Goal: Task Accomplishment & Management: Manage account settings

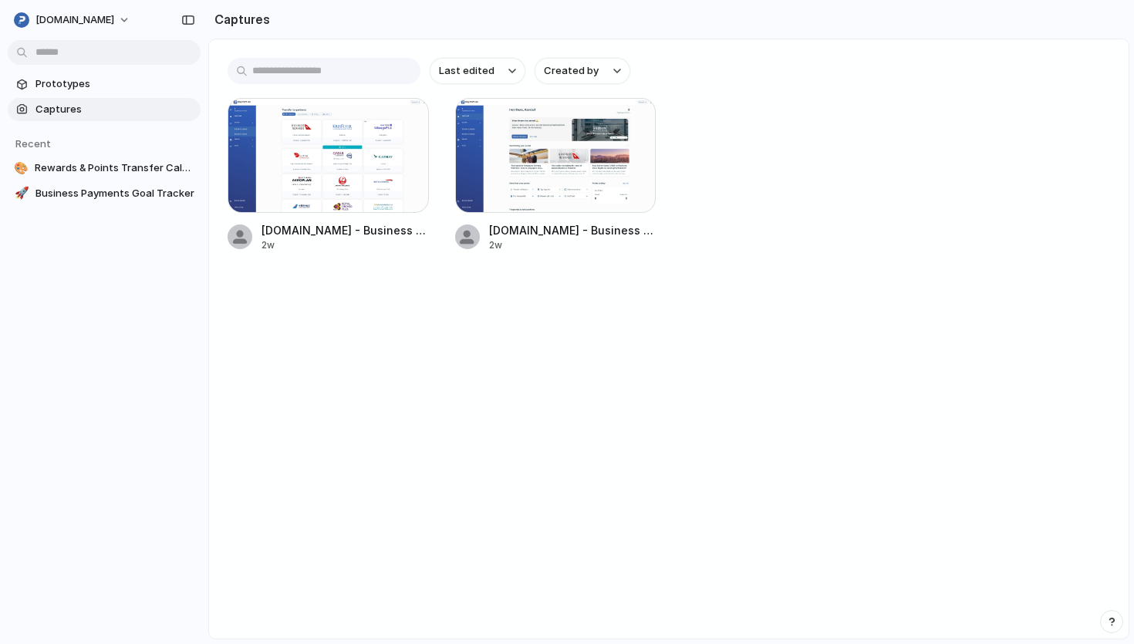
click at [133, 101] on link "Captures" at bounding box center [104, 109] width 193 height 23
click at [124, 87] on span "Prototypes" at bounding box center [114, 83] width 159 height 15
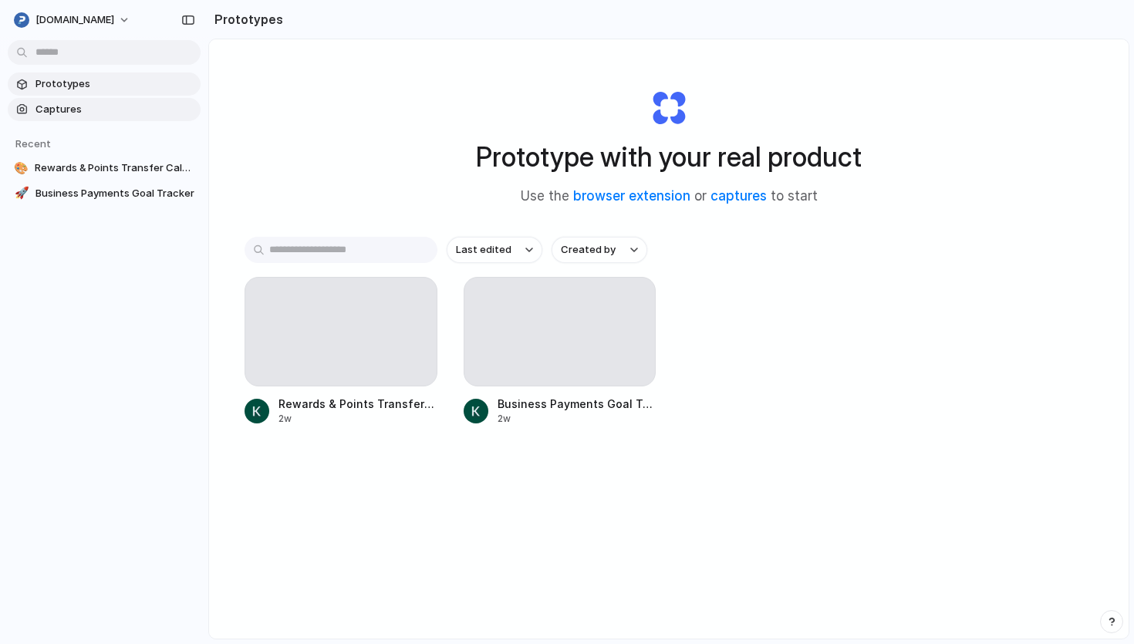
click at [119, 102] on span "Captures" at bounding box center [114, 109] width 159 height 15
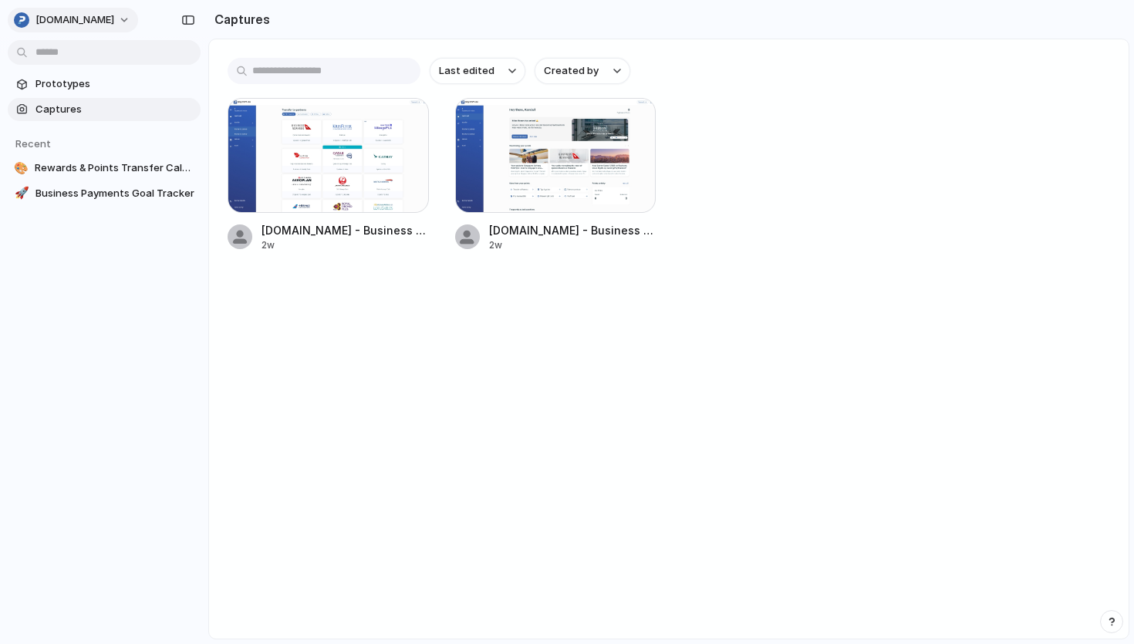
click at [92, 25] on span "[DOMAIN_NAME]" at bounding box center [74, 19] width 79 height 15
click at [69, 58] on span "Settings" at bounding box center [56, 54] width 42 height 15
